Goal: Information Seeking & Learning: Check status

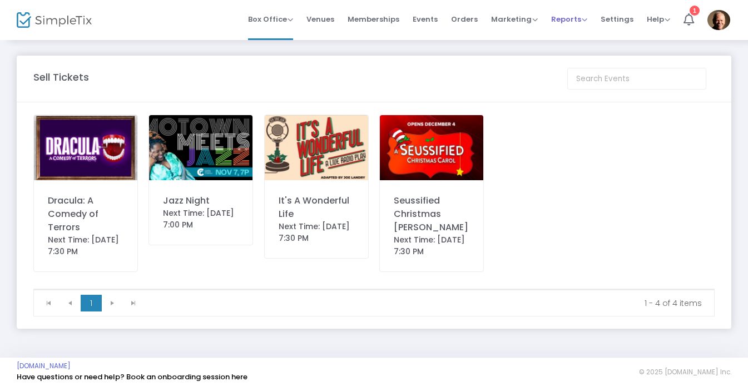
click at [569, 21] on span "Reports" at bounding box center [569, 19] width 36 height 11
click at [576, 60] on li "Sales Reports" at bounding box center [587, 59] width 72 height 22
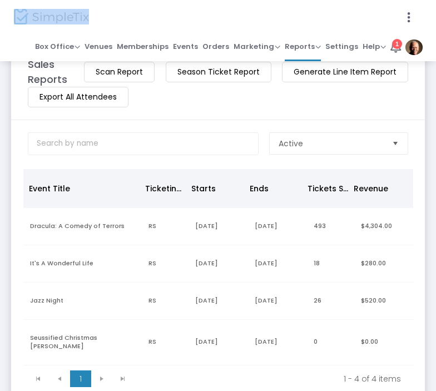
drag, startPoint x: 174, startPoint y: 14, endPoint x: 255, endPoint y: 6, distance: 82.2
click at [256, 6] on div at bounding box center [218, 16] width 408 height 33
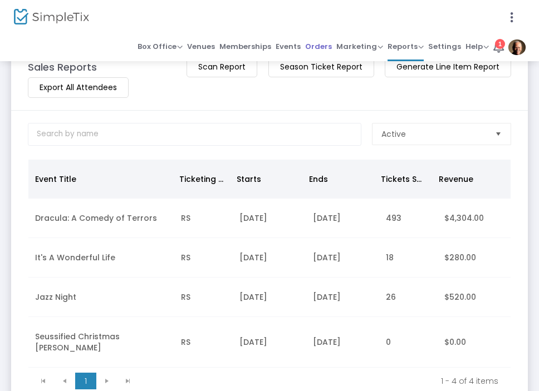
click at [324, 45] on span "Orders" at bounding box center [318, 46] width 27 height 16
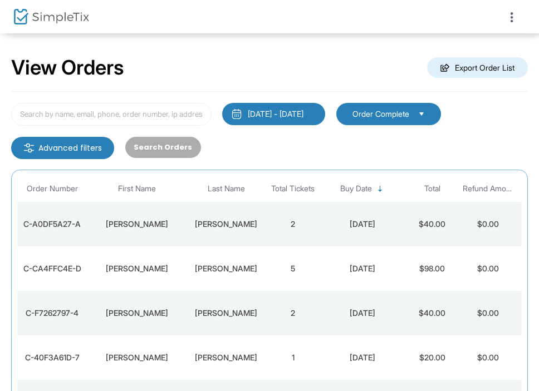
click at [136, 228] on div at bounding box center [269, 195] width 539 height 391
click at [70, 224] on div "C-A0DF5A27-A" at bounding box center [52, 224] width 64 height 11
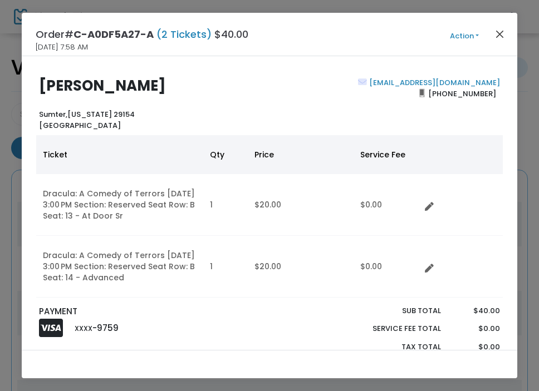
click at [498, 35] on button "Close" at bounding box center [499, 34] width 14 height 14
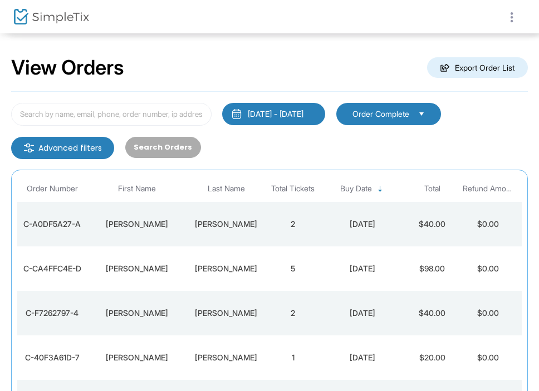
click at [509, 18] on icon at bounding box center [511, 18] width 10 height 14
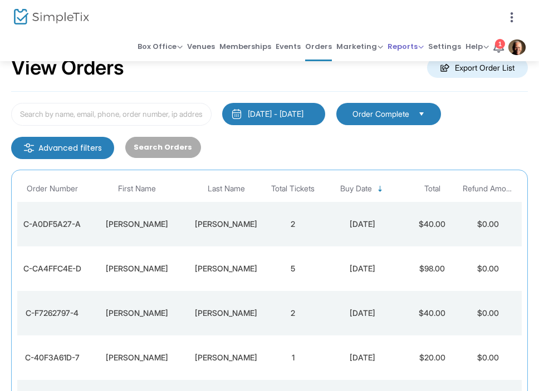
click at [399, 47] on span "Reports" at bounding box center [405, 46] width 36 height 11
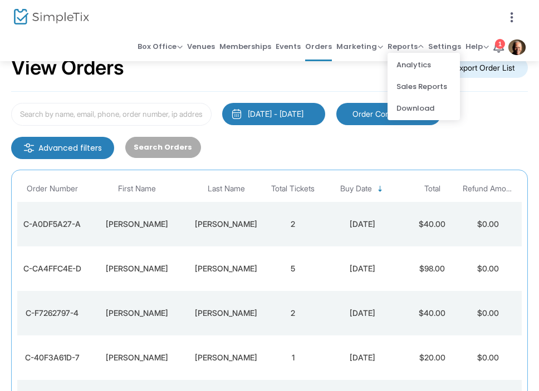
click at [403, 86] on li "Sales Reports" at bounding box center [423, 87] width 72 height 22
